Goal: Information Seeking & Learning: Understand process/instructions

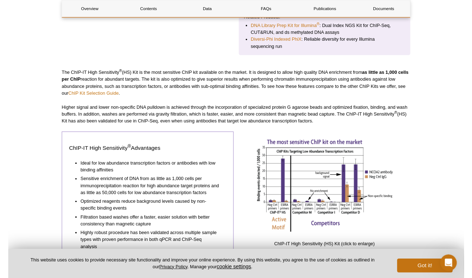
scroll to position [303, 0]
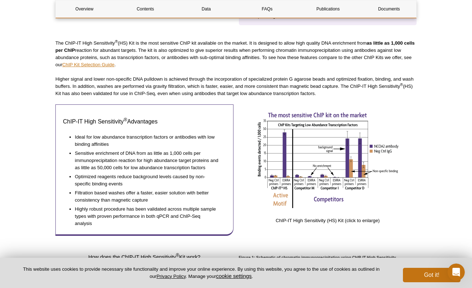
click at [91, 63] on link "ChIP Kit Selection Guide" at bounding box center [88, 64] width 52 height 5
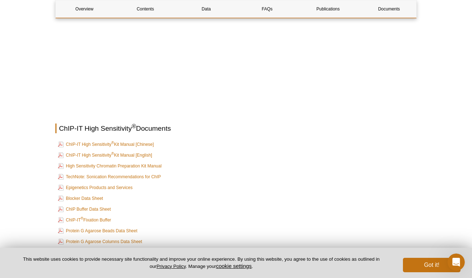
scroll to position [2559, 0]
click at [107, 150] on link "ChIP-IT High Sensitivity ® Kit Manual [English]" at bounding box center [105, 154] width 94 height 9
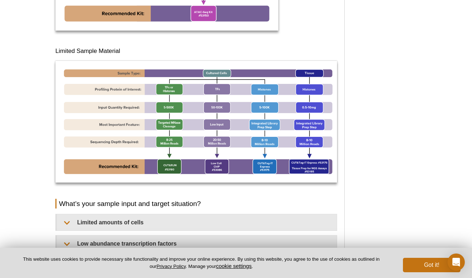
scroll to position [466, 0]
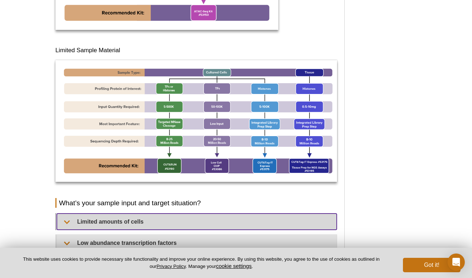
click at [132, 217] on summary "Limited amounts of cells​" at bounding box center [197, 221] width 280 height 16
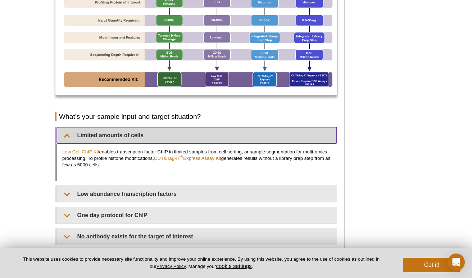
scroll to position [553, 0]
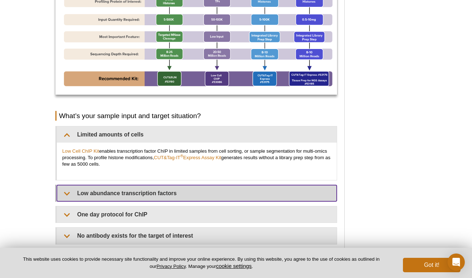
click at [155, 196] on summary "Low abundance transcription factors​" at bounding box center [197, 193] width 280 height 16
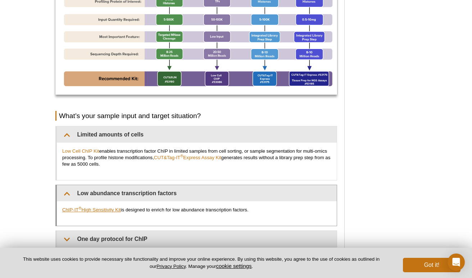
click at [102, 208] on link "ChIP-IT ® High Sensitivity Kit" at bounding box center [91, 209] width 59 height 5
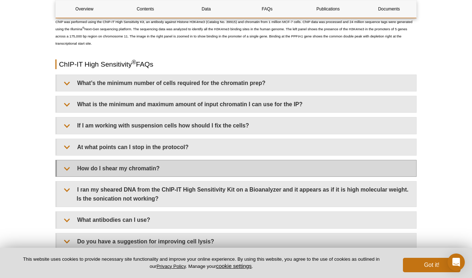
scroll to position [2009, 0]
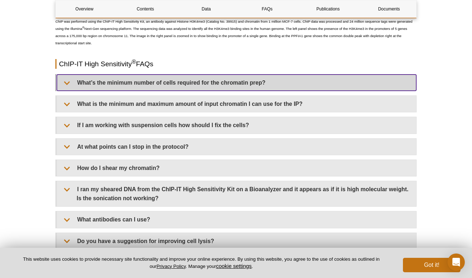
click at [181, 78] on summary "What’s the minimum number of cells required for the chromatin prep?" at bounding box center [236, 82] width 359 height 16
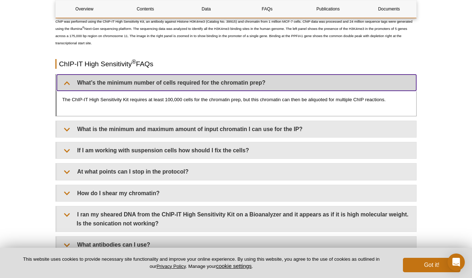
click at [184, 81] on summary "What’s the minimum number of cells required for the chromatin prep?" at bounding box center [236, 82] width 359 height 16
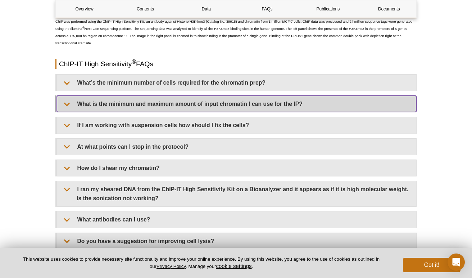
click at [193, 107] on summary "What is the minimum and maximum amount of input chromatin I can use for the IP?" at bounding box center [236, 104] width 359 height 16
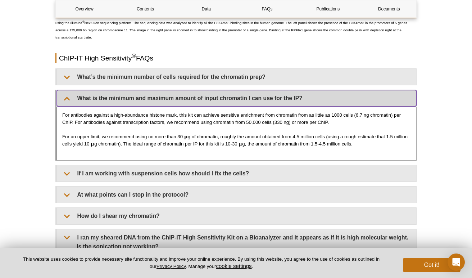
click at [236, 104] on summary "What is the minimum and maximum amount of input chromatin I can use for the IP?" at bounding box center [236, 98] width 359 height 16
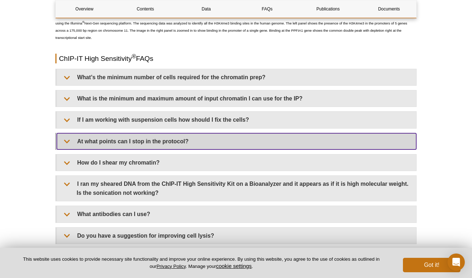
click at [229, 135] on summary "At what points can I stop in the protocol?" at bounding box center [236, 141] width 359 height 16
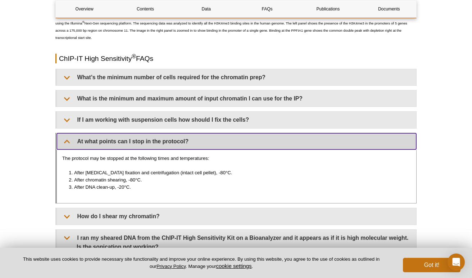
click at [230, 145] on summary "At what points can I stop in the protocol?" at bounding box center [236, 141] width 359 height 16
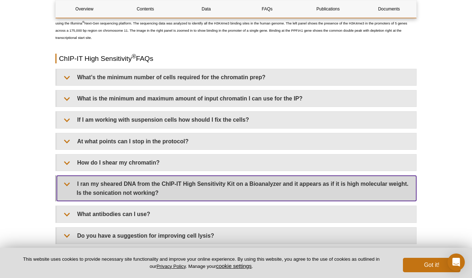
click at [216, 187] on summary "I ran my sheared DNA from the ChIP-IT High Sensitivity Kit on a Bioanalyzer and…" at bounding box center [236, 188] width 359 height 25
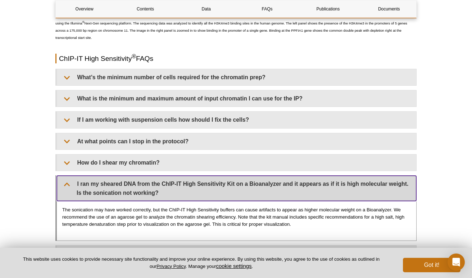
click at [216, 187] on summary "I ran my sheared DNA from the ChIP-IT High Sensitivity Kit on a Bioanalyzer and…" at bounding box center [236, 188] width 359 height 25
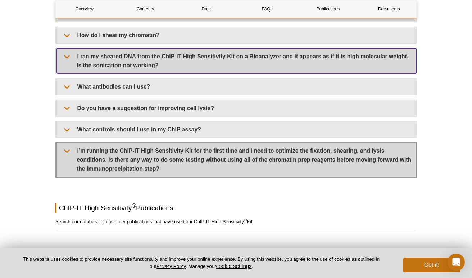
scroll to position [2142, 0]
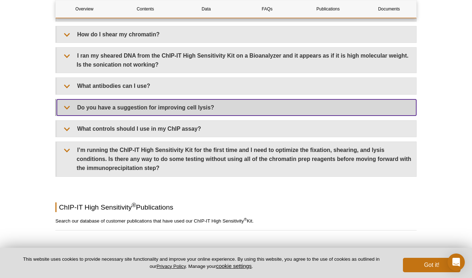
click at [202, 110] on summary "Do you have a suggestion for improving cell lysis?" at bounding box center [236, 107] width 359 height 16
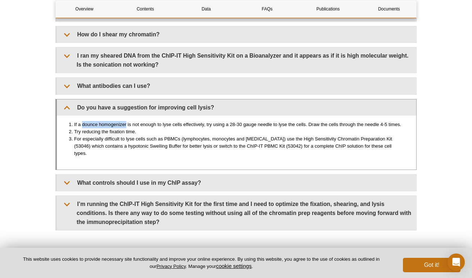
drag, startPoint x: 82, startPoint y: 123, endPoint x: 126, endPoint y: 122, distance: 44.6
click at [126, 122] on li "If a dounce homogenizer is not enough to lyse cells effectively, try using a 28…" at bounding box center [239, 124] width 330 height 7
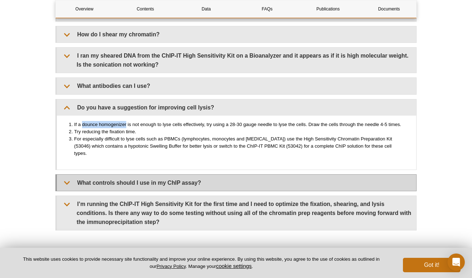
copy li "dounce homogenizer"
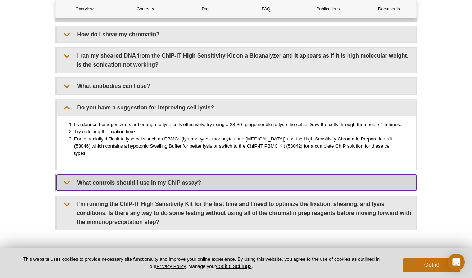
click at [162, 175] on summary "What controls should I use in my ChIP assay?" at bounding box center [236, 183] width 359 height 16
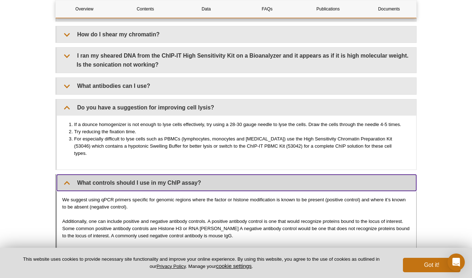
click at [162, 175] on summary "What controls should I use in my ChIP assay?" at bounding box center [236, 183] width 359 height 16
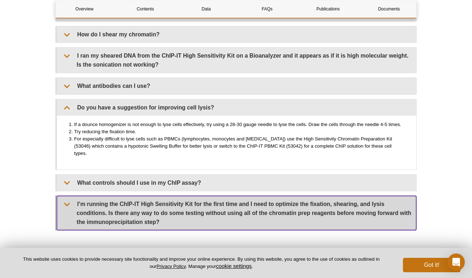
click at [158, 204] on summary "I’m running the ChIP-IT High Sensitivity Kit for the first time and I need to o…" at bounding box center [236, 213] width 359 height 35
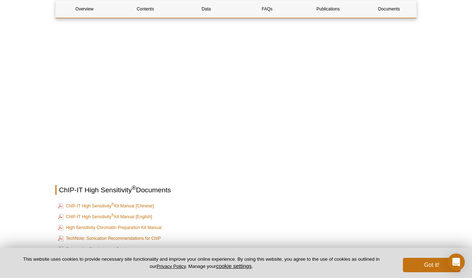
scroll to position [2627, 0]
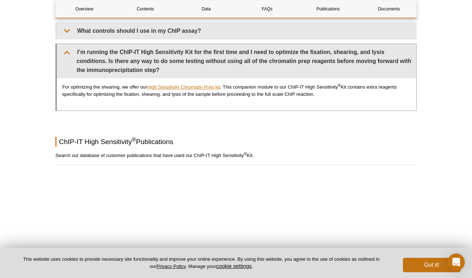
click at [198, 84] on link "High Sensitivity Chromatin Prep kit" at bounding box center [183, 86] width 73 height 5
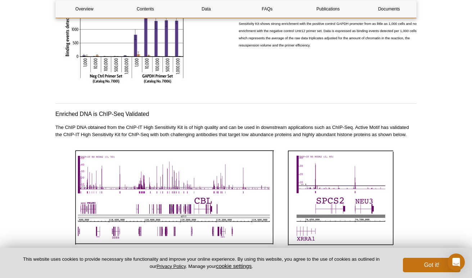
scroll to position [1502, 0]
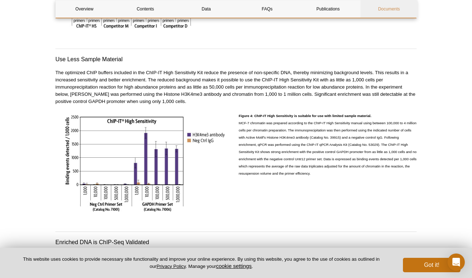
click at [394, 9] on link "Documents" at bounding box center [389, 8] width 57 height 17
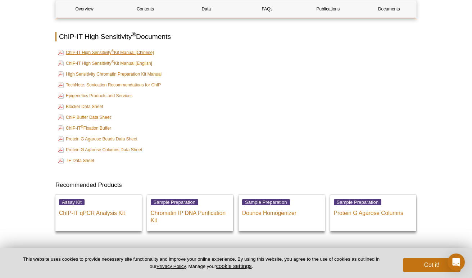
scroll to position [2738, 0]
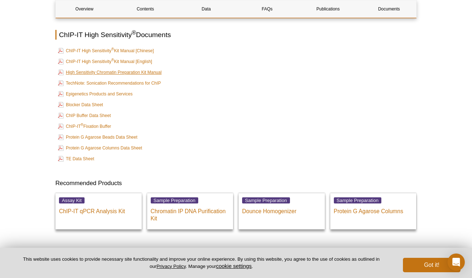
click at [116, 68] on link "High Sensitivity Chromatin Preparation Kit Manual" at bounding box center [110, 72] width 104 height 9
